Goal: Task Accomplishment & Management: Use online tool/utility

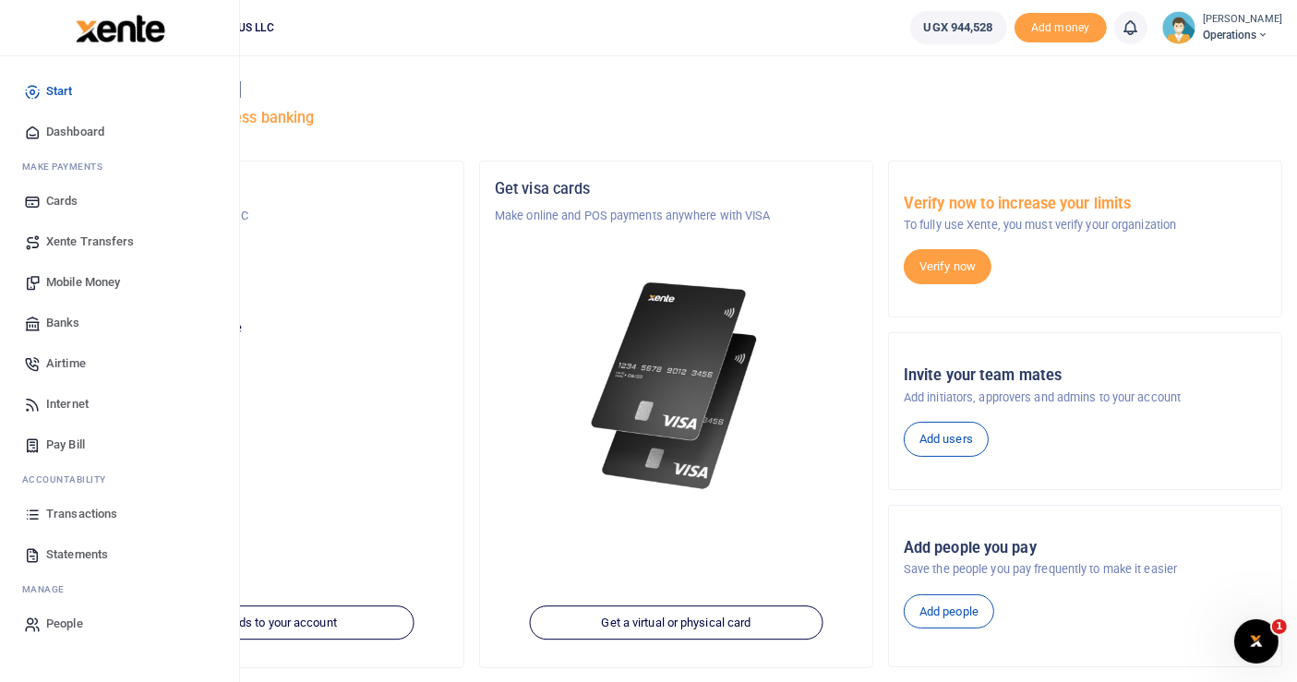
click at [80, 352] on link "Airtime" at bounding box center [120, 363] width 210 height 41
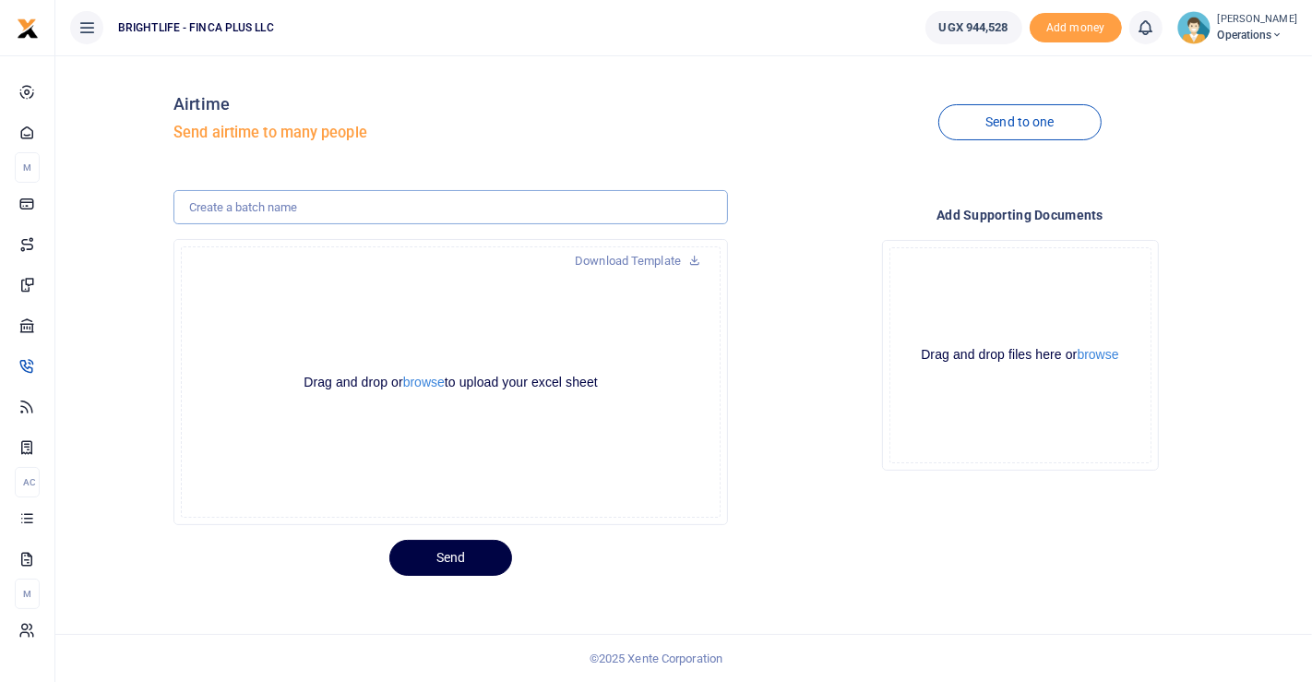
click at [308, 215] on input "text" at bounding box center [451, 207] width 555 height 35
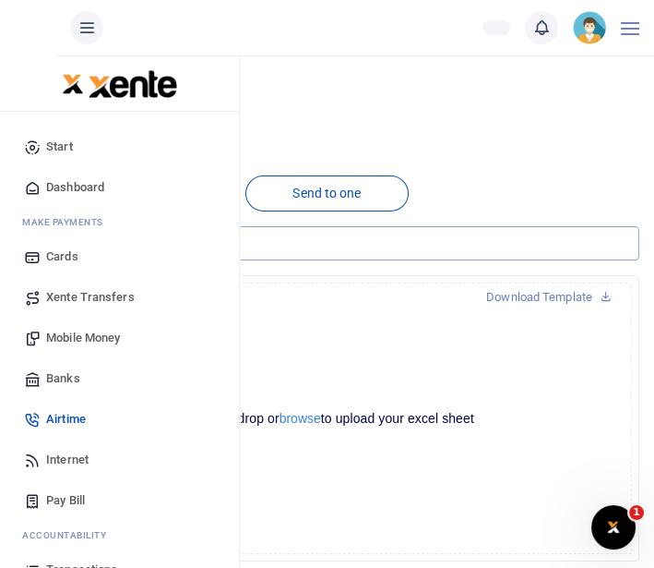
type input "Sept 25 airtime"
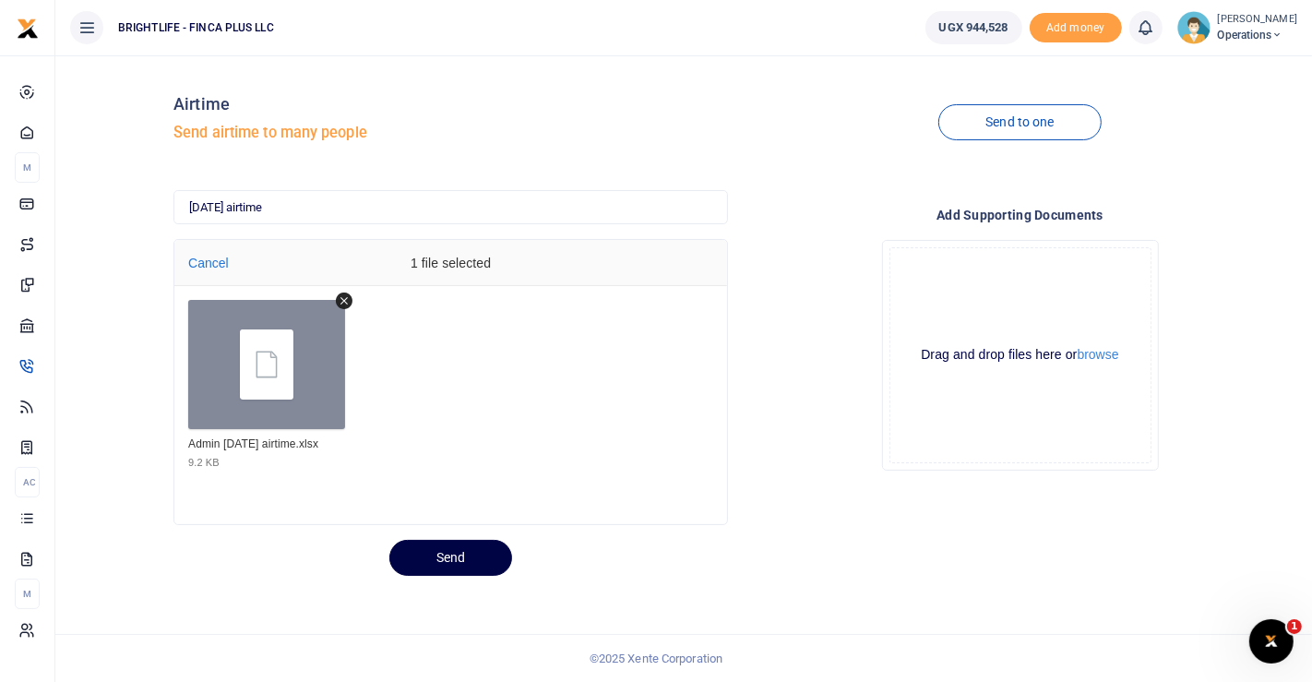
click at [859, 306] on div "Drop your files here Drag and drop files here or browse Powered by Uppy" at bounding box center [1020, 355] width 555 height 260
click at [440, 548] on button "Send" at bounding box center [450, 558] width 123 height 36
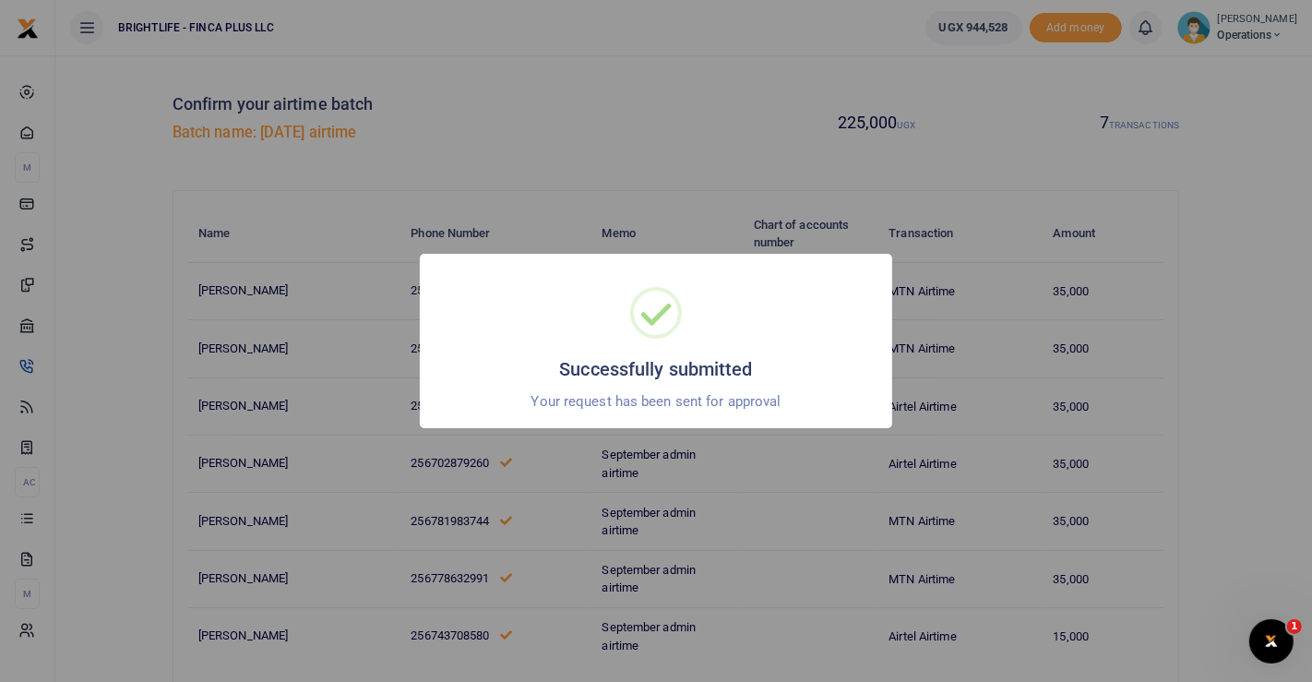
click at [777, 159] on div "Successfully submitted × Your request has been sent for approval OK No Cancel" at bounding box center [656, 341] width 1312 height 682
